Goal: Contribute content: Contribute content

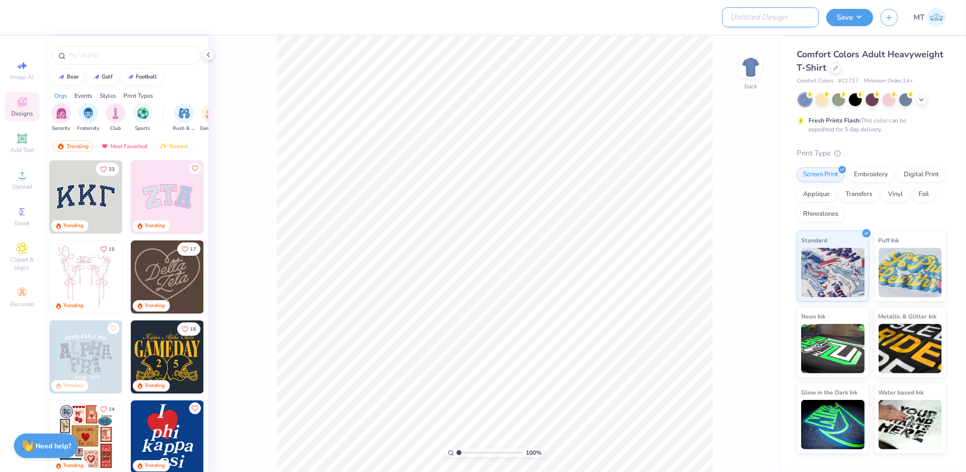
click at [772, 20] on input "Design Title" at bounding box center [770, 17] width 97 height 20
paste input "FPS239309"
type input "FPS239309"
click at [830, 68] on div at bounding box center [835, 67] width 11 height 11
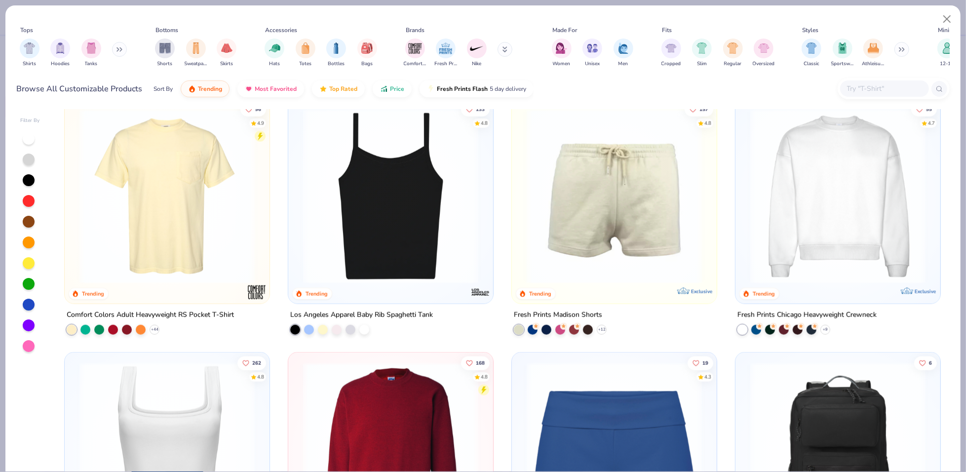
scroll to position [892, 0]
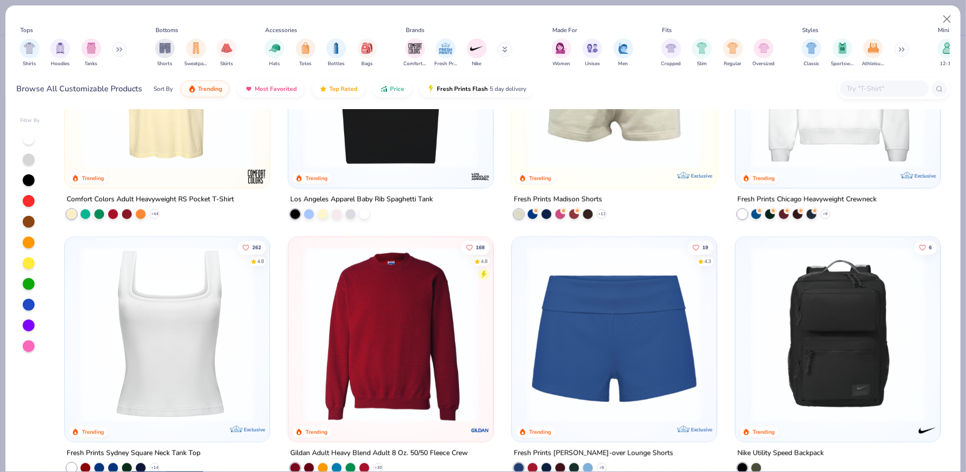
click at [866, 160] on img at bounding box center [837, 80] width 185 height 175
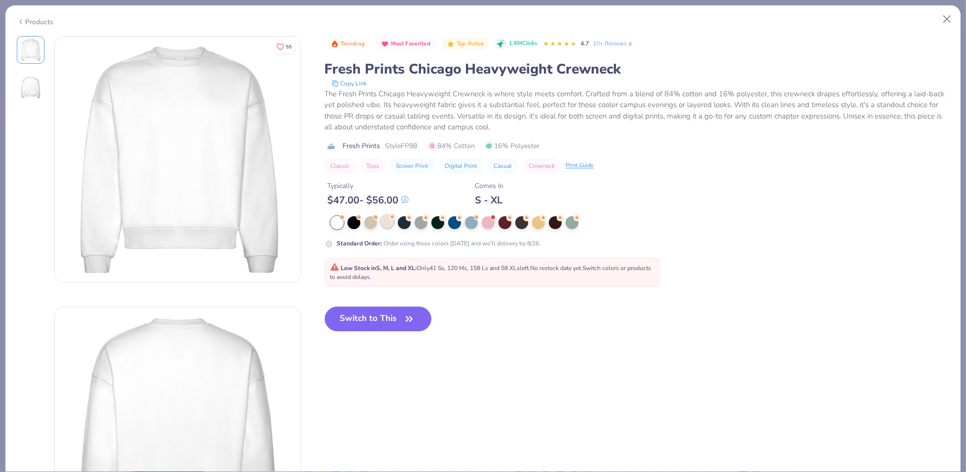
click at [391, 221] on div at bounding box center [387, 221] width 13 height 13
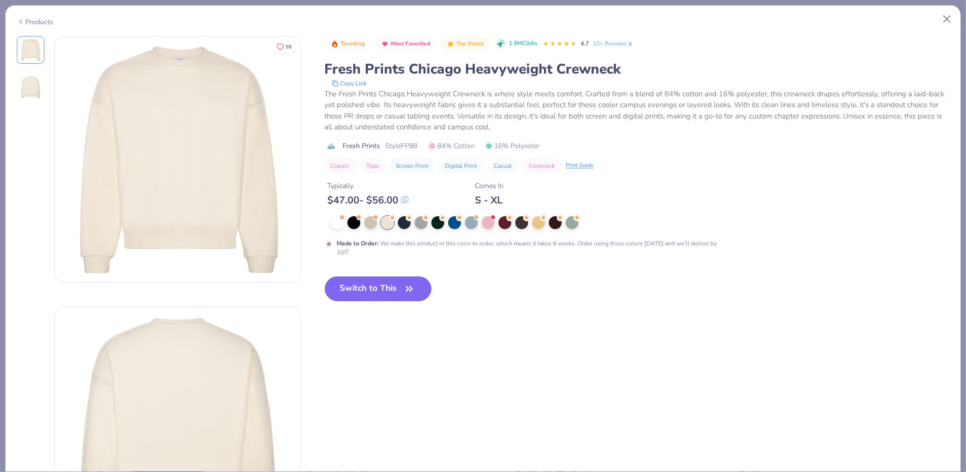
click at [375, 287] on button "Switch to This" at bounding box center [378, 288] width 107 height 25
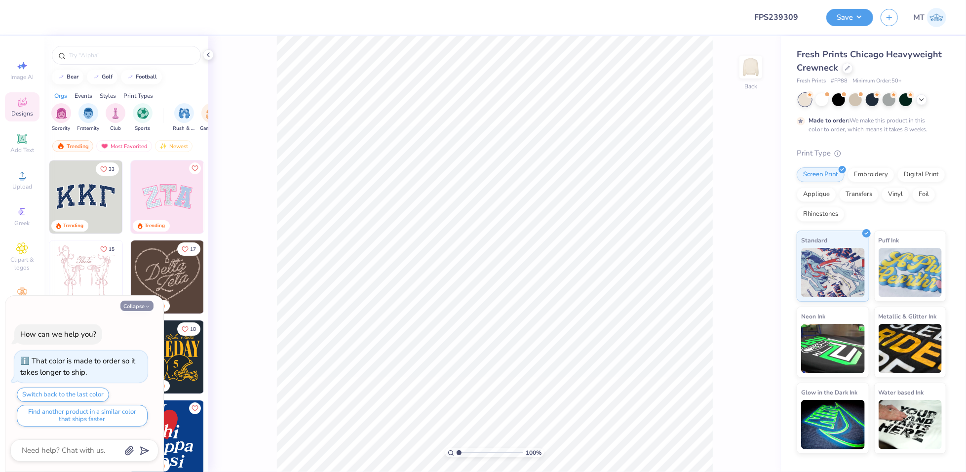
click at [150, 309] on button "Collapse" at bounding box center [136, 305] width 33 height 10
type textarea "x"
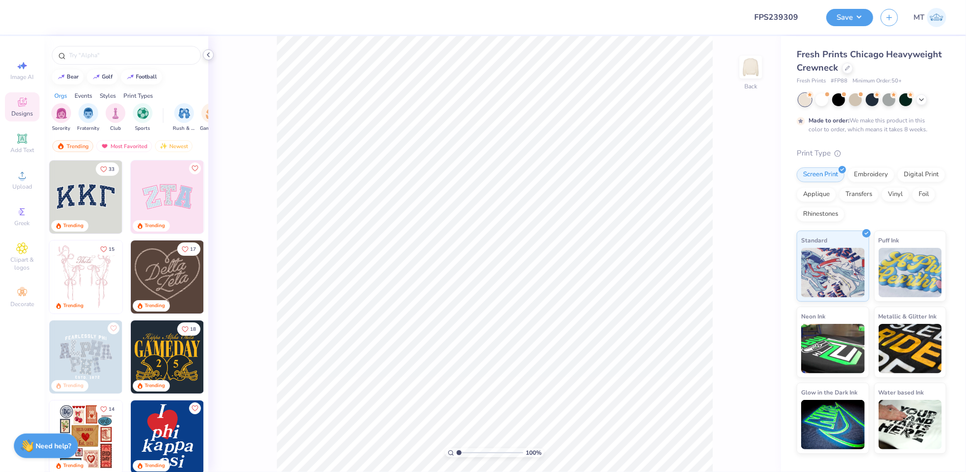
click at [212, 54] on div at bounding box center [208, 54] width 11 height 11
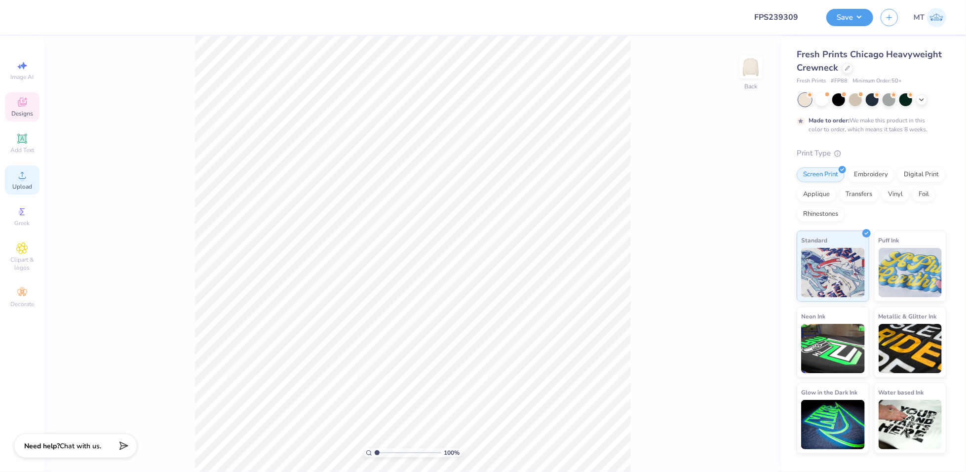
click at [19, 173] on icon at bounding box center [22, 175] width 12 height 12
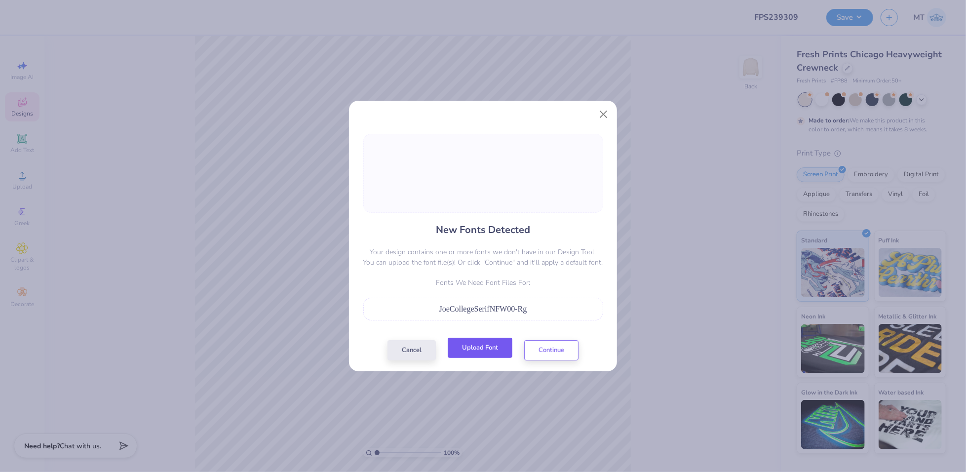
click at [488, 351] on button "Upload Font" at bounding box center [479, 347] width 65 height 20
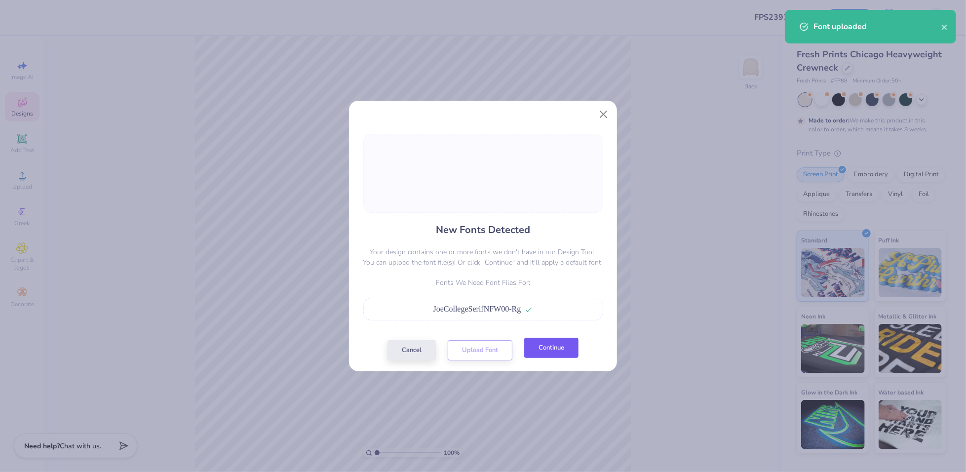
click at [571, 341] on button "Continue" at bounding box center [551, 347] width 54 height 20
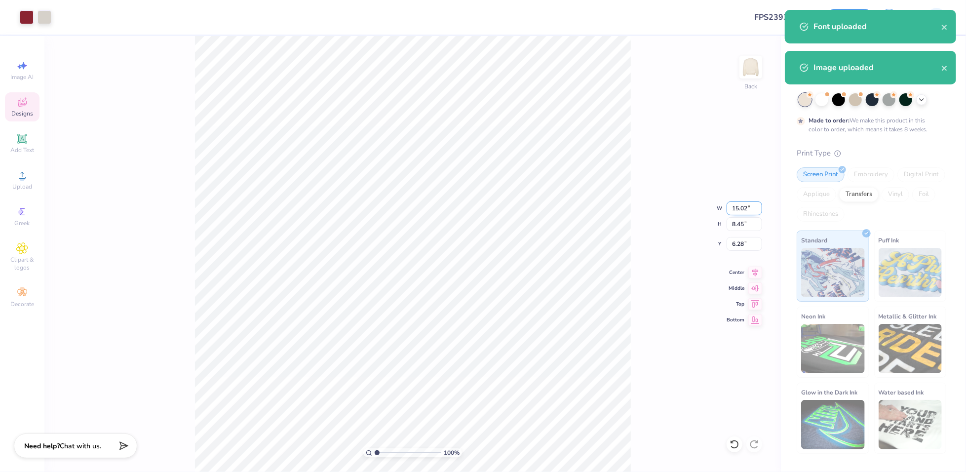
click at [738, 206] on input "15.02" at bounding box center [744, 208] width 36 height 14
type input "12.00"
type input "6.75"
type input "7.13"
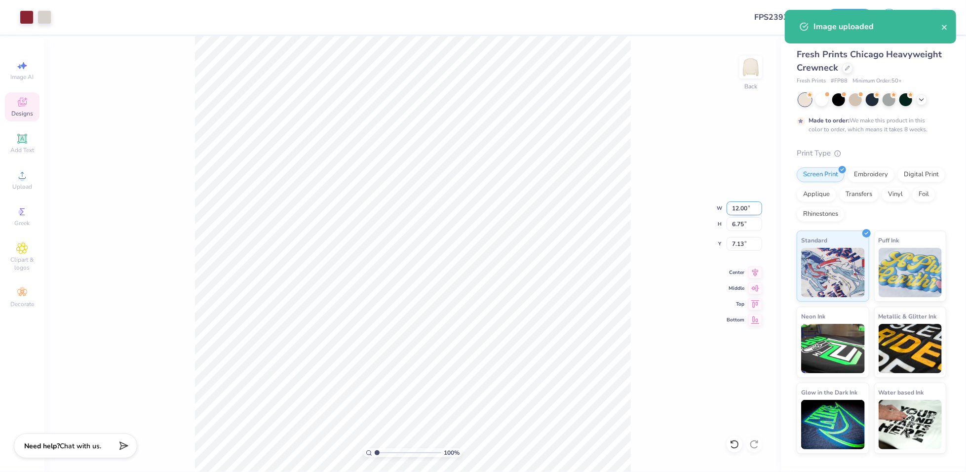
click at [745, 205] on input "12.00" at bounding box center [744, 208] width 36 height 14
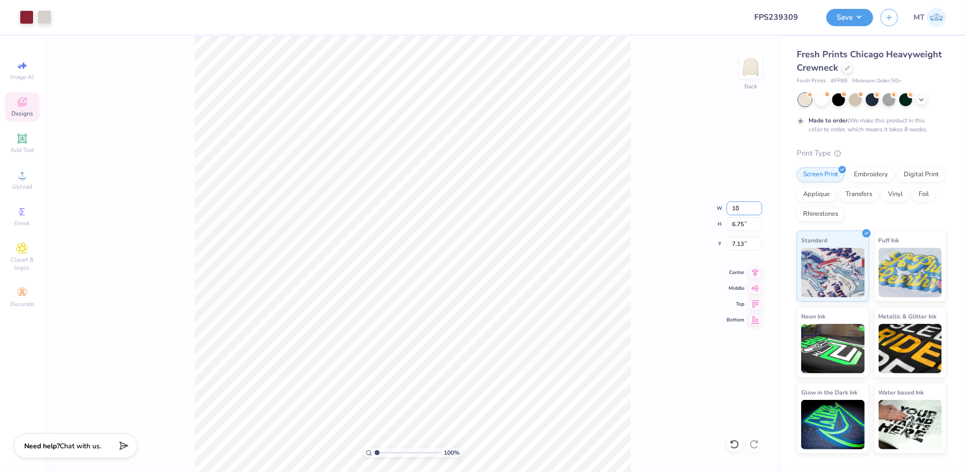
type input "10.00"
type input "5.62"
click at [737, 244] on input "7.69" at bounding box center [744, 244] width 36 height 14
type input "2.00"
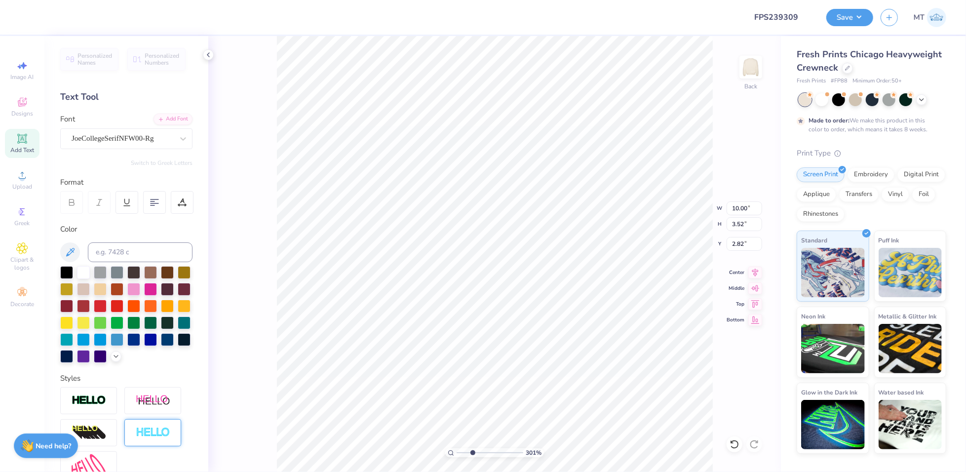
scroll to position [118, 0]
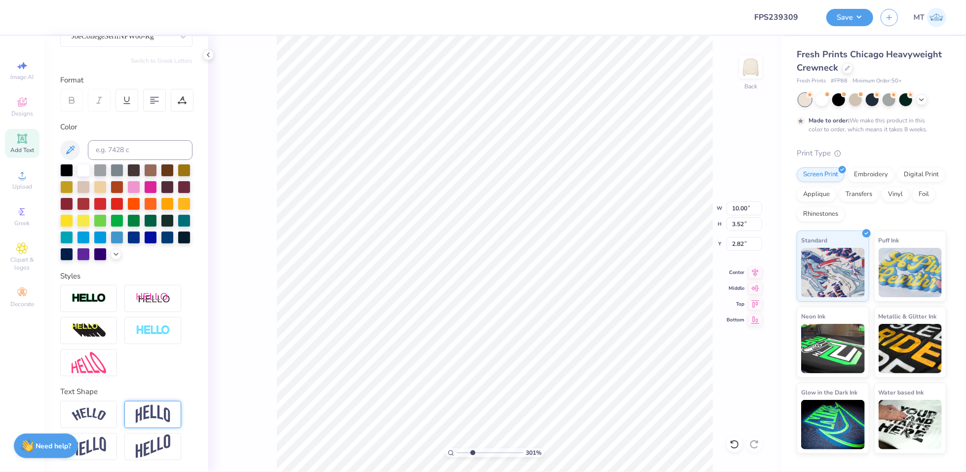
click at [156, 416] on img at bounding box center [153, 414] width 35 height 19
type input "3.00772207798982"
type input "9.98"
type input "5.59"
type input "2.27"
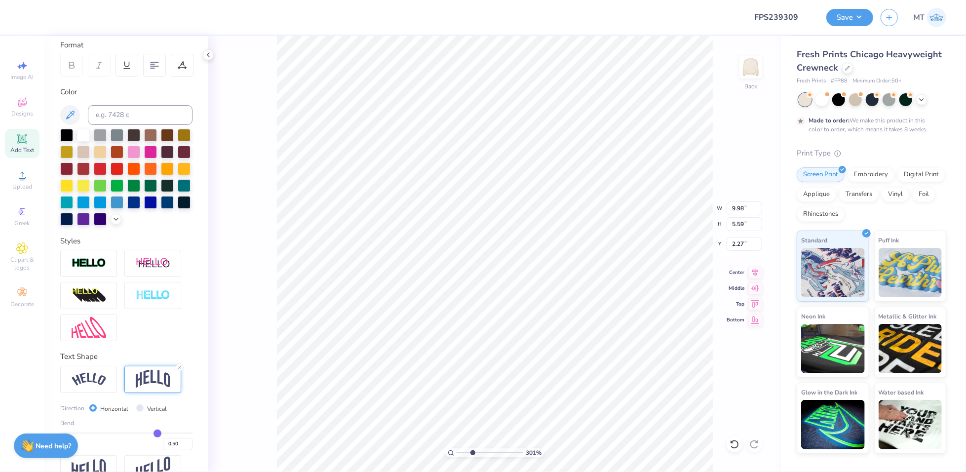
scroll to position [175, 0]
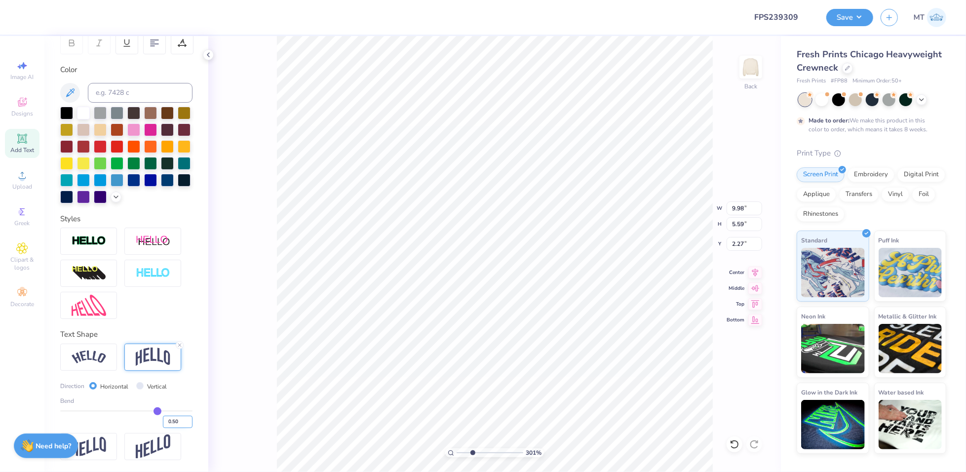
click at [171, 417] on input "0.50" at bounding box center [178, 421] width 30 height 12
type input "0.20"
type input "0.2"
type input "3.00772207798982"
type input "4.32"
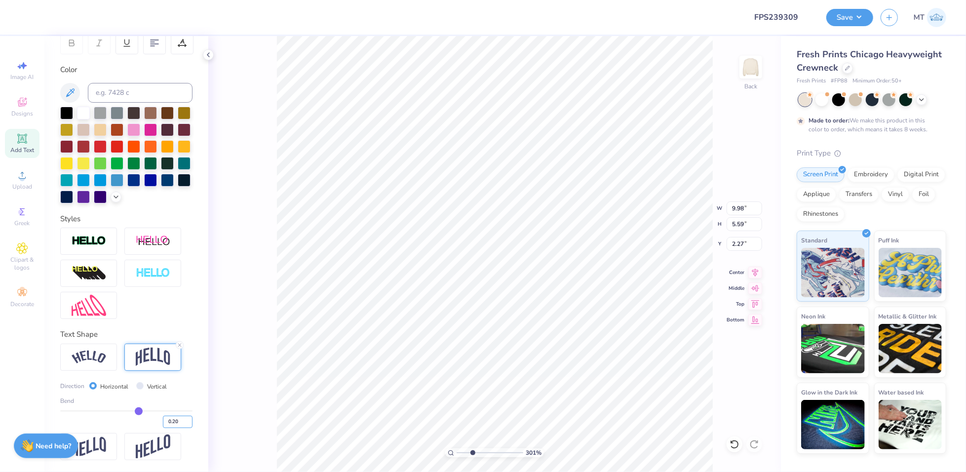
type input "2.91"
type input "3.00772207798982"
type input "1.99"
type input "1"
click at [742, 210] on input "9.99" at bounding box center [744, 208] width 36 height 14
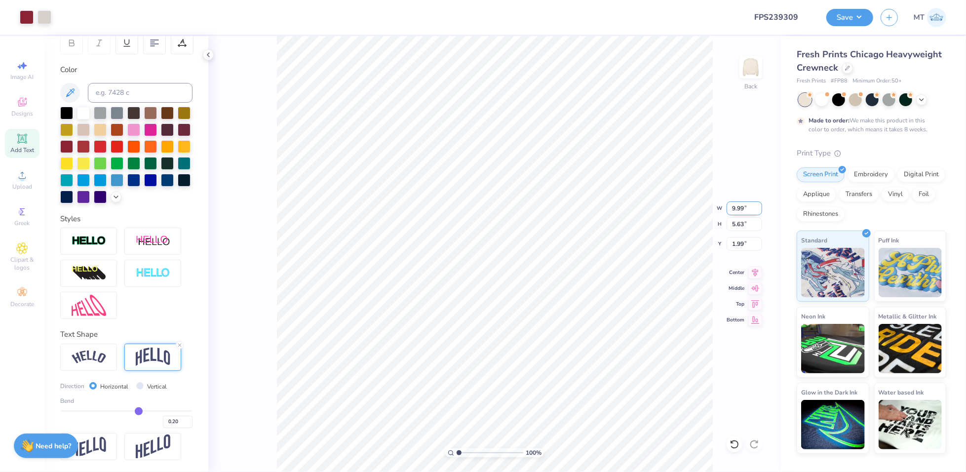
click at [742, 210] on input "9.99" at bounding box center [744, 208] width 36 height 14
type input "10.00"
type input "5.64"
click at [737, 243] on input "1.99" at bounding box center [744, 244] width 36 height 14
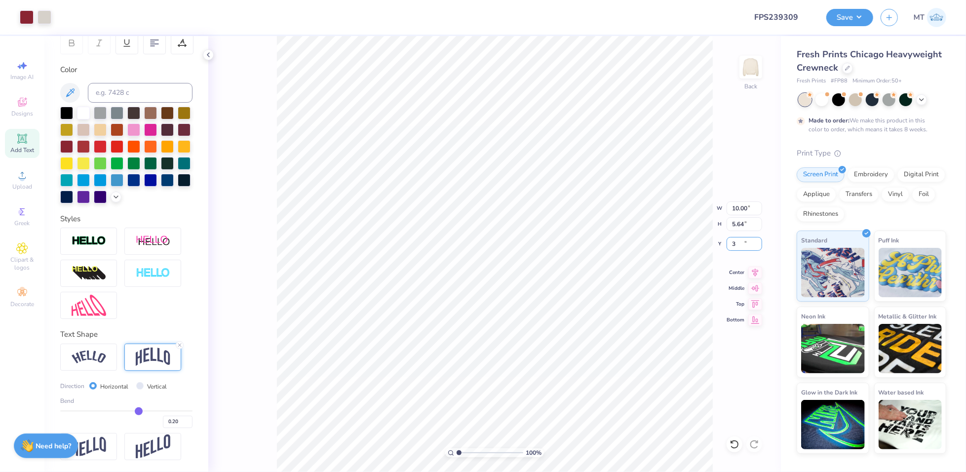
type input "3.00"
type input "1"
click at [858, 27] on div "Save MT" at bounding box center [896, 17] width 140 height 35
click at [859, 20] on button "Save" at bounding box center [849, 15] width 47 height 17
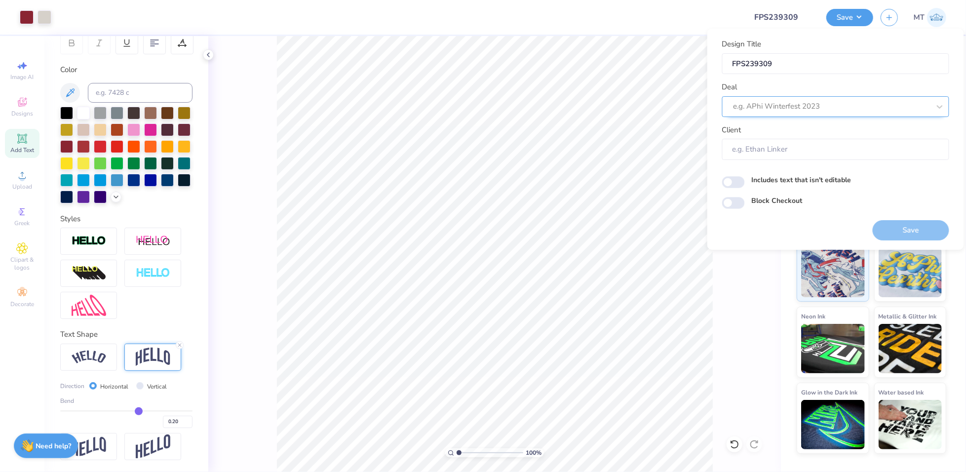
click at [822, 98] on div "e.g. APhi Winterfest 2023" at bounding box center [835, 106] width 227 height 21
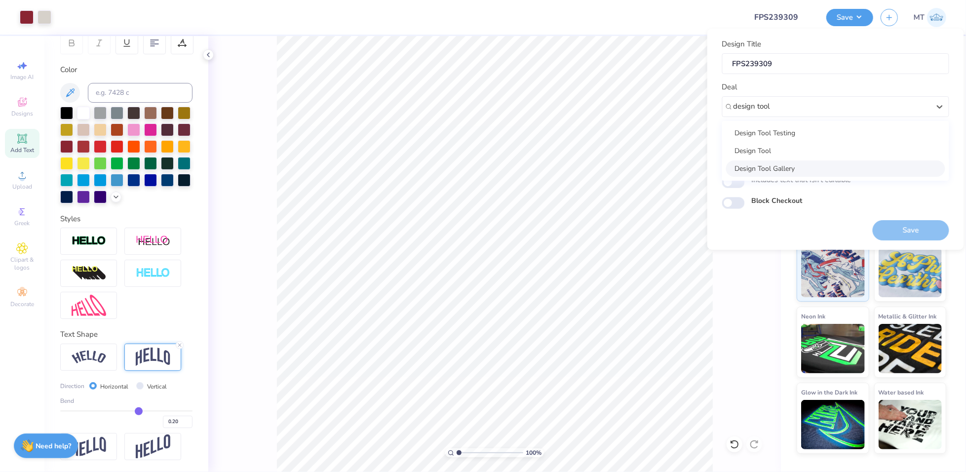
click at [859, 166] on div "Design Tool Gallery" at bounding box center [835, 168] width 219 height 16
type input "design tool"
type input "Design Tool Gallery User"
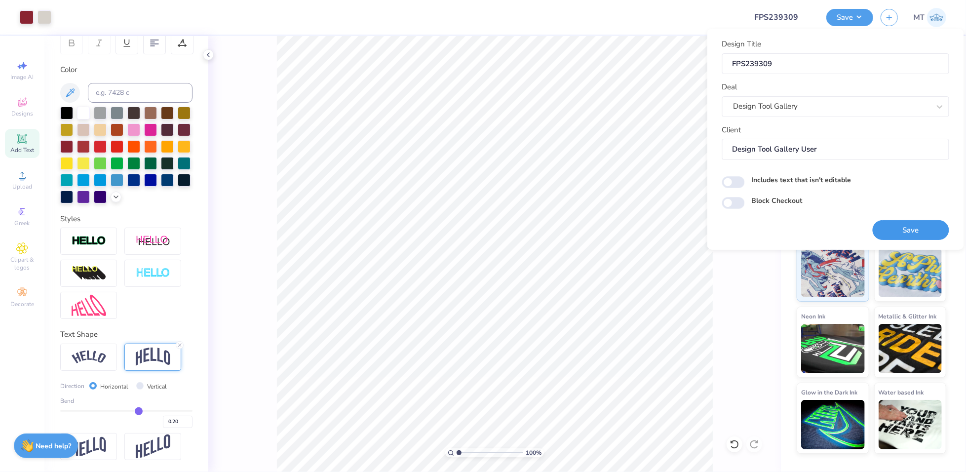
click at [908, 231] on button "Save" at bounding box center [910, 230] width 76 height 20
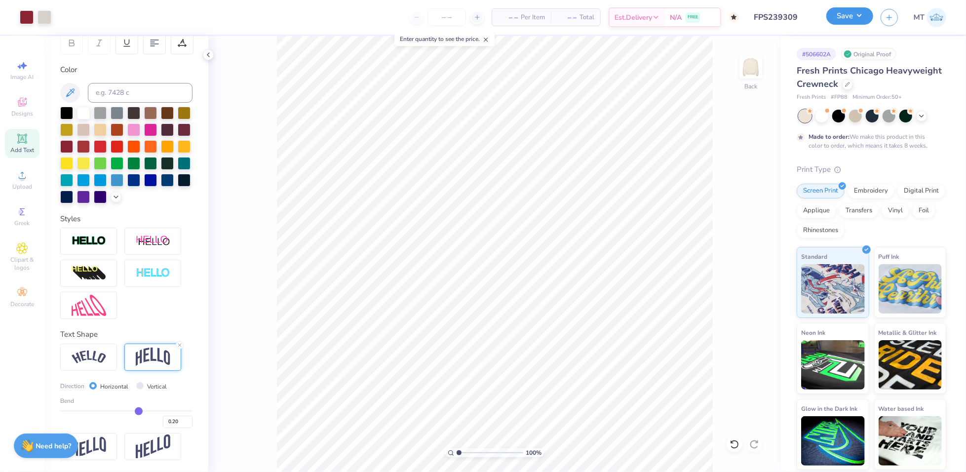
click at [872, 16] on button "Save" at bounding box center [849, 15] width 47 height 17
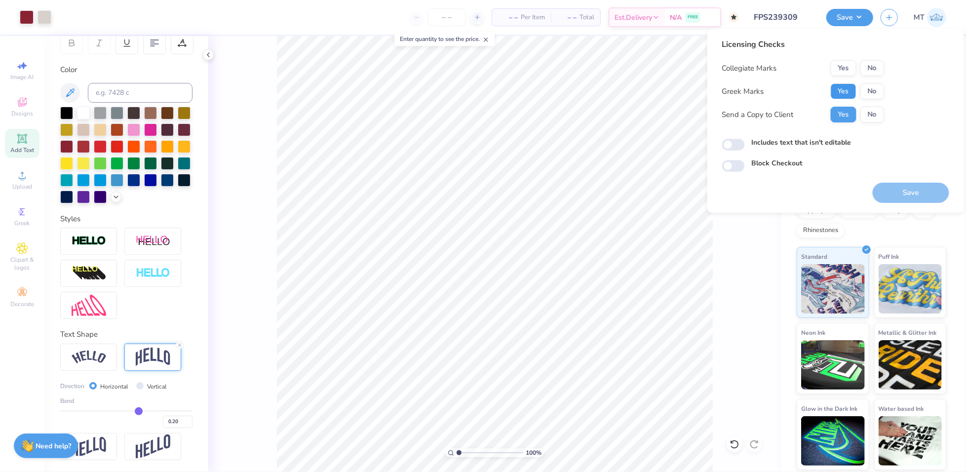
click at [847, 85] on button "Yes" at bounding box center [843, 91] width 26 height 16
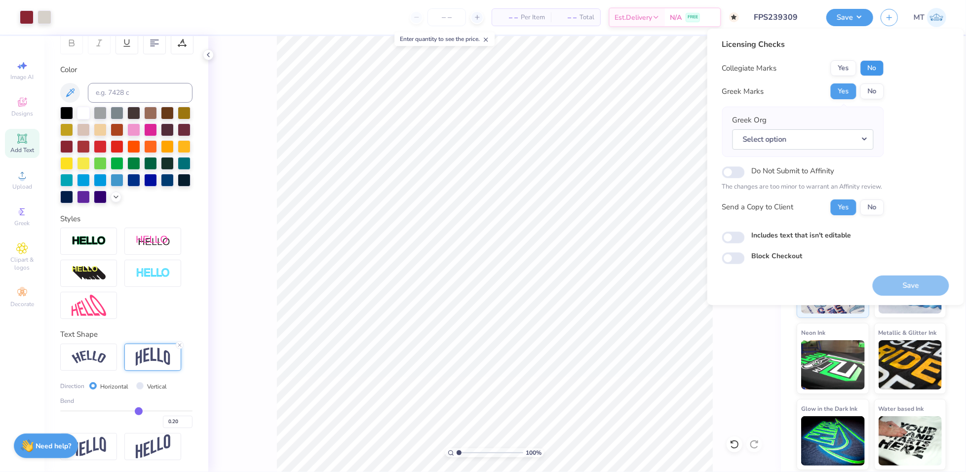
click at [872, 66] on button "No" at bounding box center [872, 68] width 24 height 16
click at [875, 136] on div "Greek Org Select option" at bounding box center [803, 132] width 162 height 50
click at [868, 141] on button "Select option" at bounding box center [802, 139] width 141 height 20
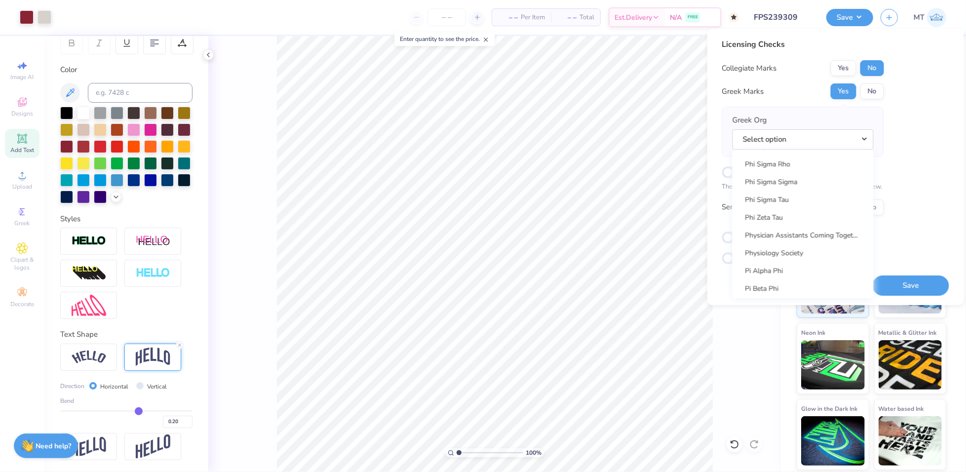
scroll to position [5649, 0]
click at [785, 218] on link "Pi Kappa Alpha" at bounding box center [802, 214] width 133 height 16
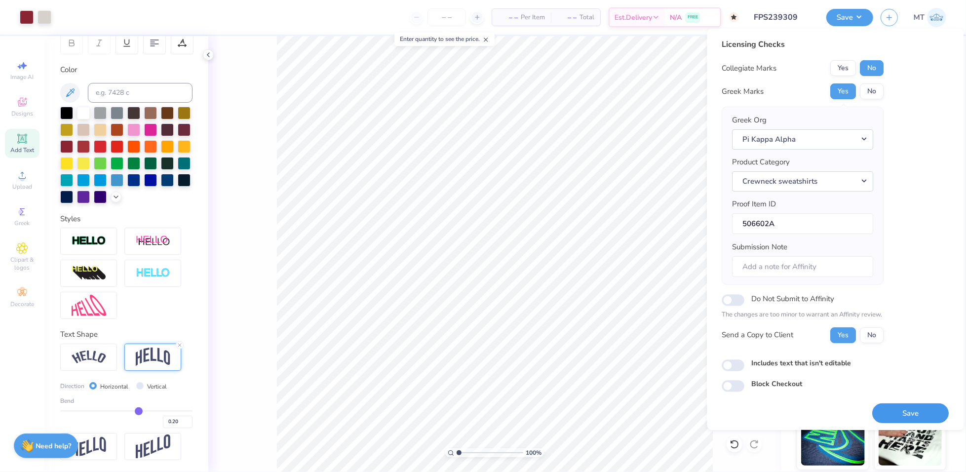
click at [912, 408] on button "Save" at bounding box center [910, 413] width 76 height 20
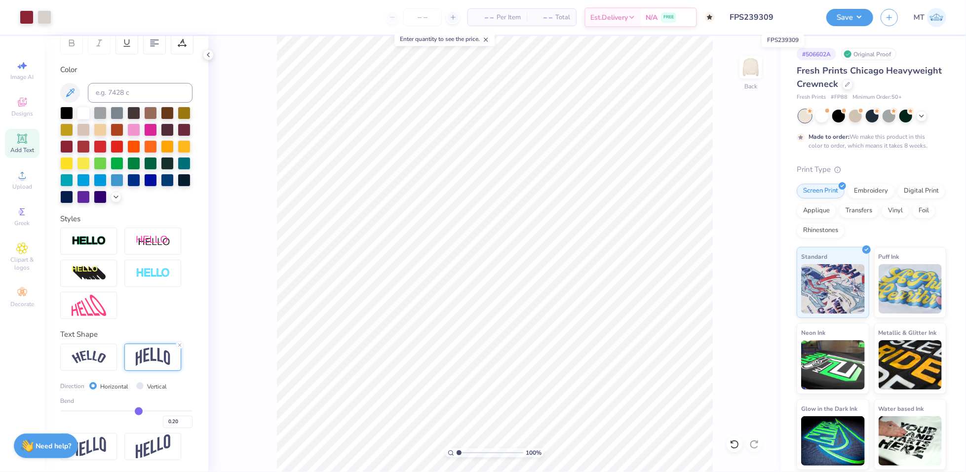
click at [763, 18] on input "FPS239309" at bounding box center [770, 17] width 97 height 20
